Goal: Find specific page/section: Find specific page/section

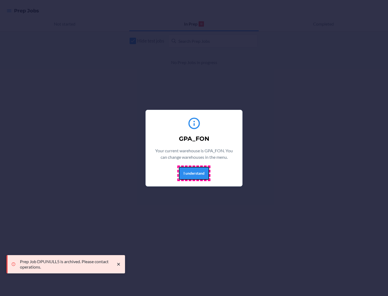
click at [193, 173] on button "I understand" at bounding box center [194, 173] width 30 height 13
